Goal: Task Accomplishment & Management: Manage account settings

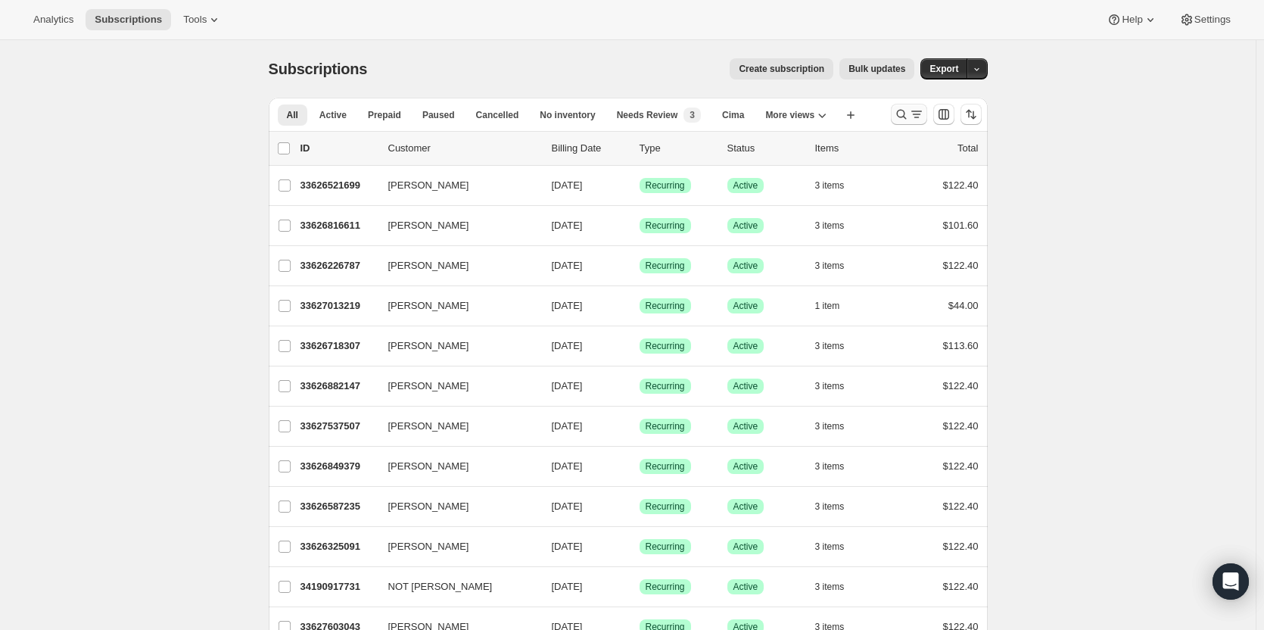
click at [908, 111] on icon "Search and filter results" at bounding box center [901, 114] width 15 height 15
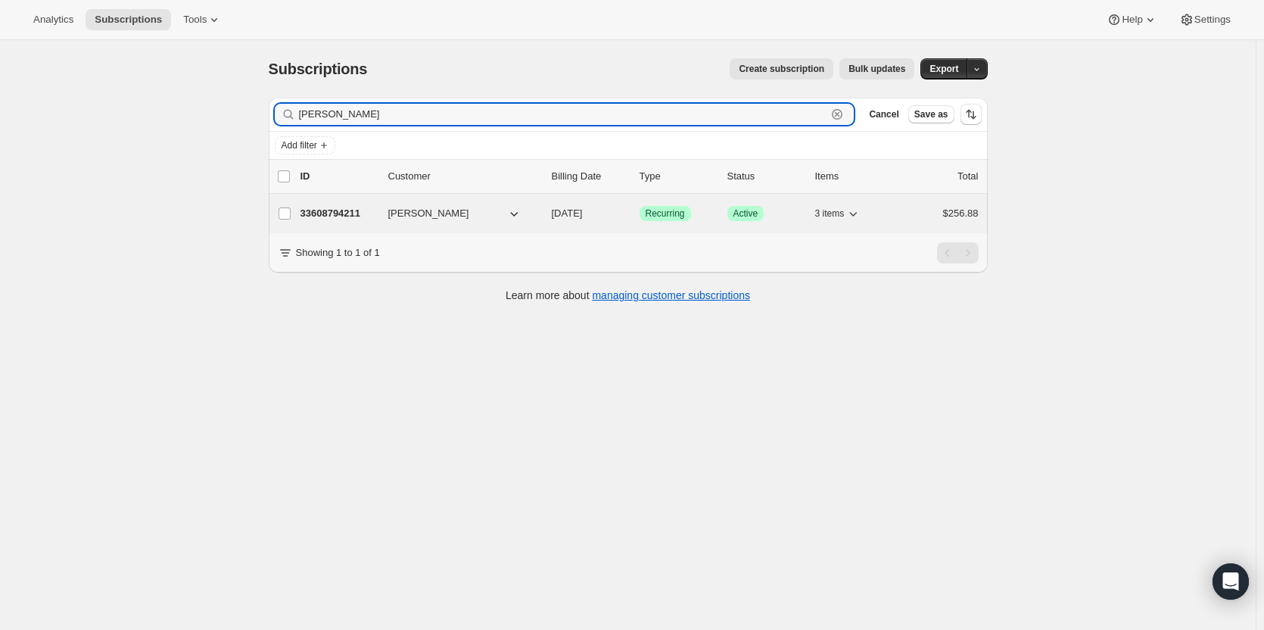
type input "[PERSON_NAME]"
click at [355, 212] on p "33608794211" at bounding box center [338, 213] width 76 height 15
